Goal: Transaction & Acquisition: Obtain resource

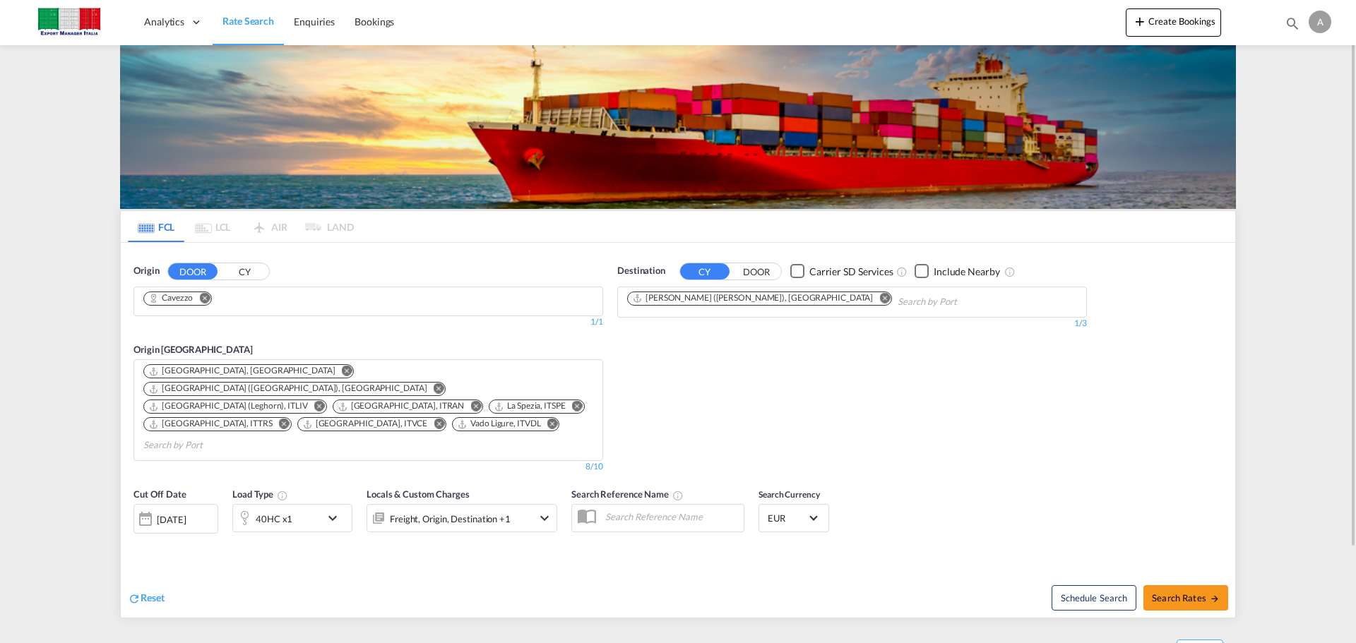
click at [210, 299] on md-icon "Remove" at bounding box center [204, 297] width 11 height 11
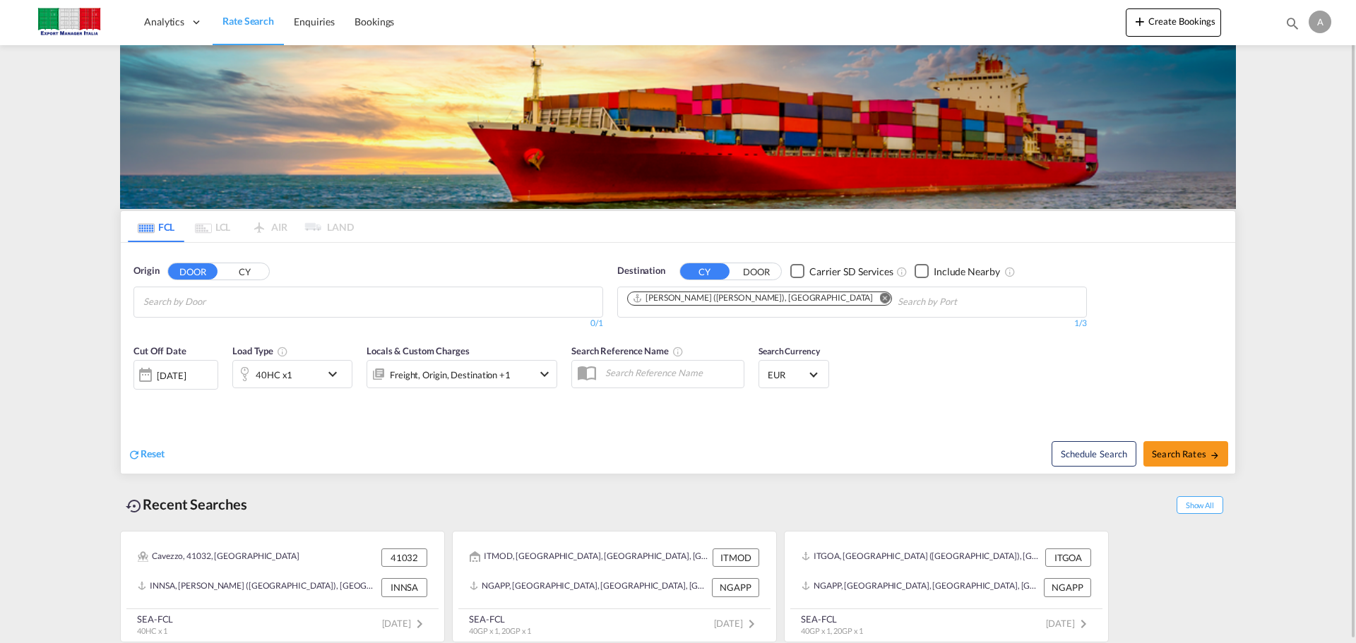
click at [277, 308] on md-chips-wrap "Chips container with autocompletion. Enter the text area, type text to search, …" at bounding box center [212, 300] width 142 height 26
type input "[PERSON_NAME]"
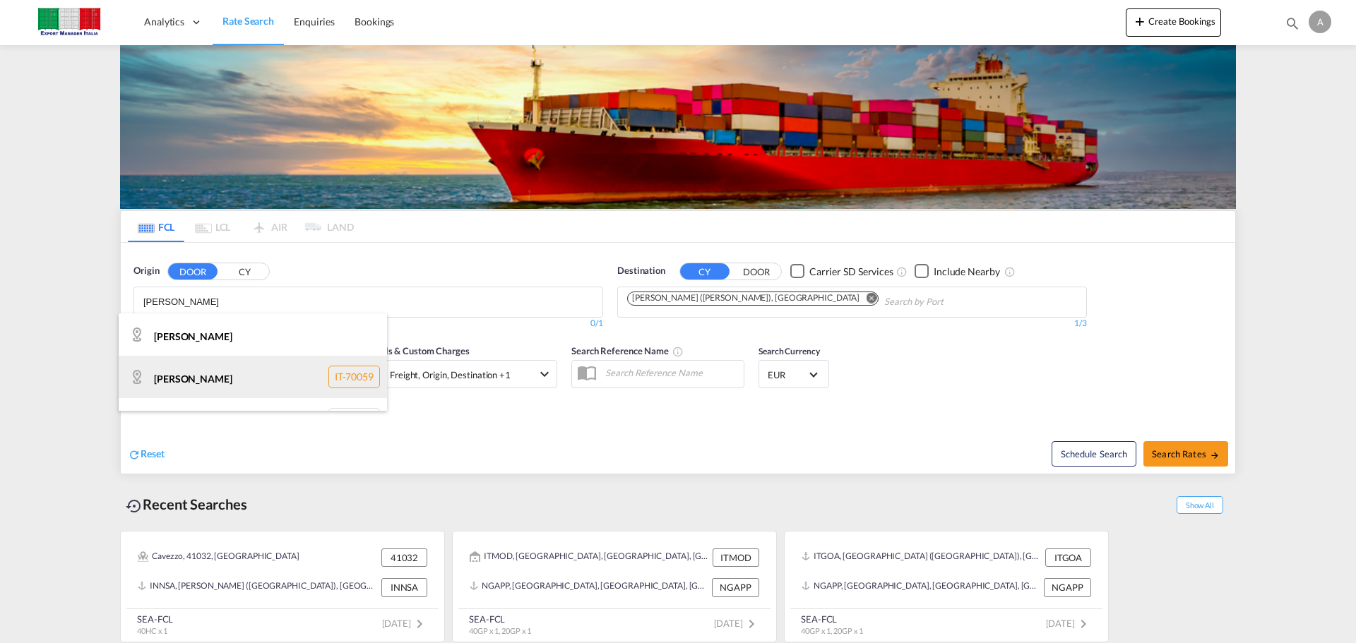
scroll to position [30, 0]
click at [231, 391] on div "[PERSON_NAME] IT-76125" at bounding box center [253, 390] width 268 height 42
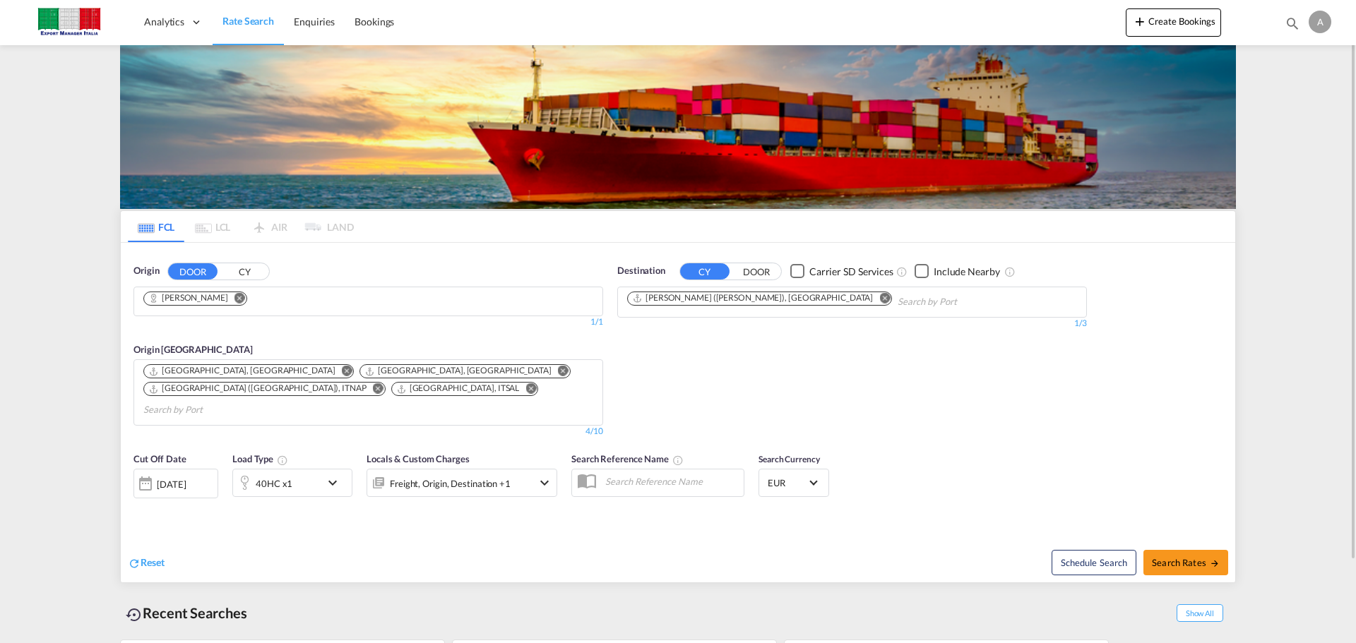
click at [879, 299] on md-icon "Remove" at bounding box center [884, 297] width 11 height 11
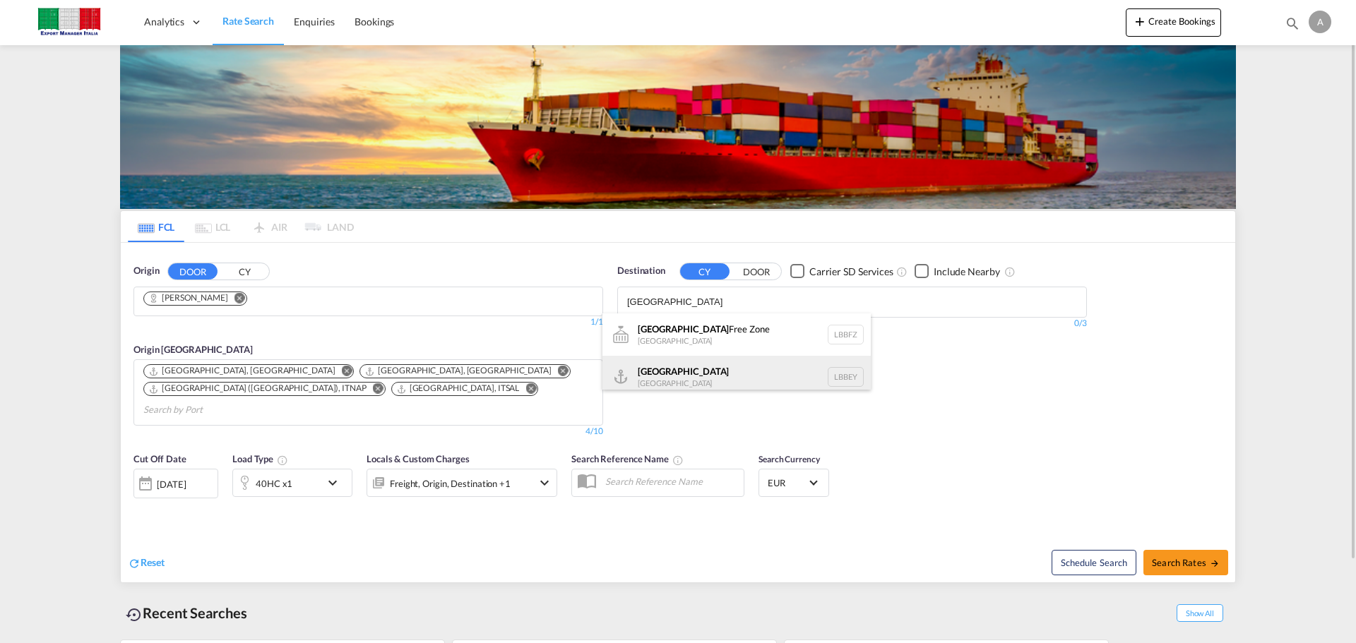
type input "[GEOGRAPHIC_DATA]"
click at [689, 369] on div "Beirut [GEOGRAPHIC_DATA] LBBEY" at bounding box center [736, 377] width 268 height 42
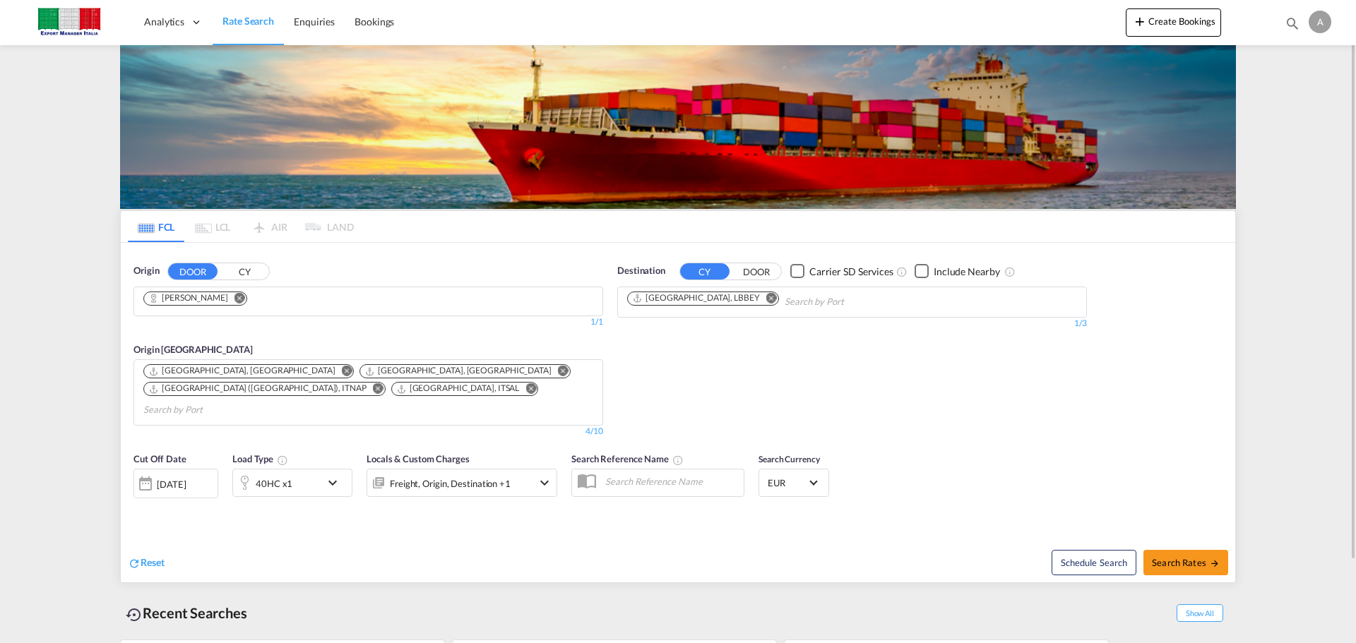
click at [333, 474] on md-icon "icon-chevron-down" at bounding box center [336, 482] width 24 height 17
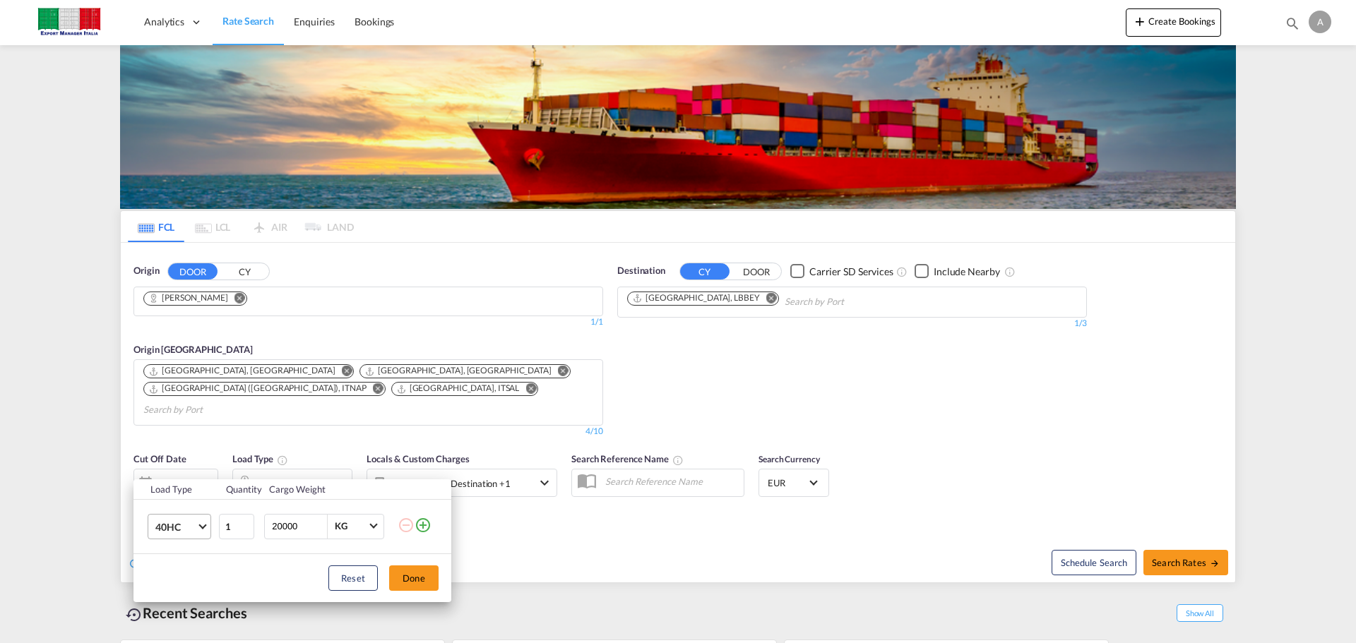
click at [205, 520] on md-select-value "40HC" at bounding box center [182, 527] width 56 height 24
click at [191, 462] on md-option "20GP" at bounding box center [192, 459] width 96 height 34
click at [405, 576] on button "Done" at bounding box center [413, 578] width 49 height 25
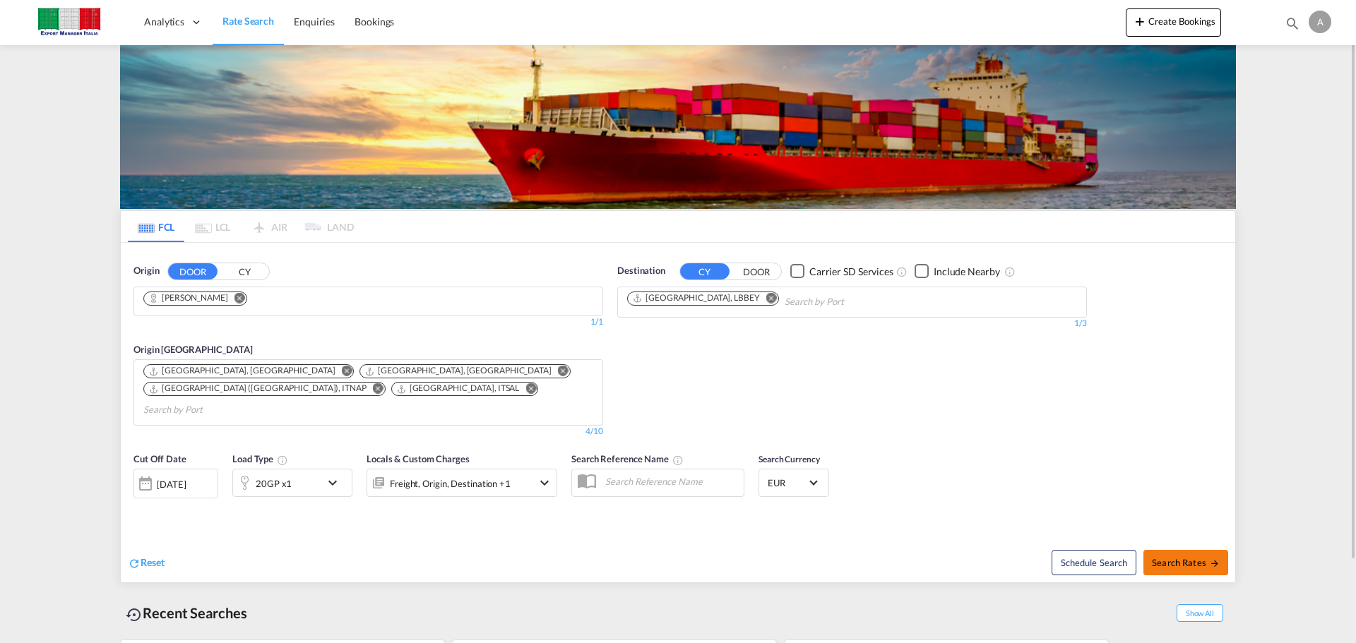
click at [1197, 557] on span "Search Rates" at bounding box center [1186, 562] width 68 height 11
type input "[PERSON_NAME] to LBBEY / [DATE]"
